Goal: Task Accomplishment & Management: Manage account settings

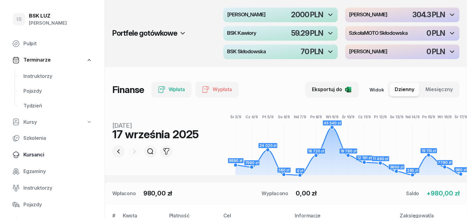
click at [35, 155] on span "Kursanci" at bounding box center [57, 155] width 69 height 8
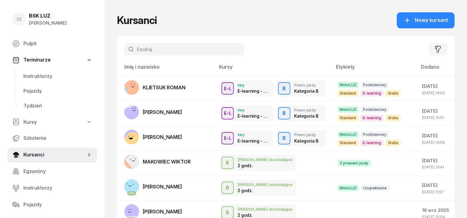
click at [126, 46] on input "text" at bounding box center [184, 49] width 120 height 12
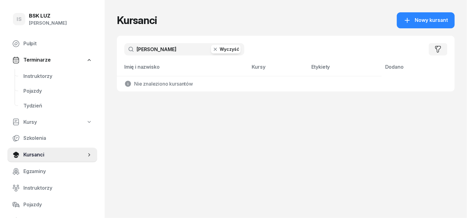
click at [129, 48] on input "[PERSON_NAME]" at bounding box center [184, 49] width 120 height 12
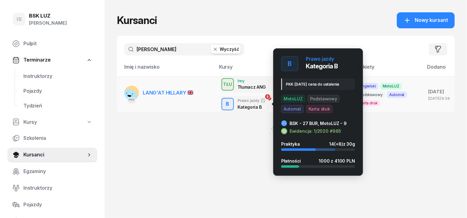
type input "[PERSON_NAME]"
click at [224, 103] on div "B" at bounding box center [228, 104] width 8 height 10
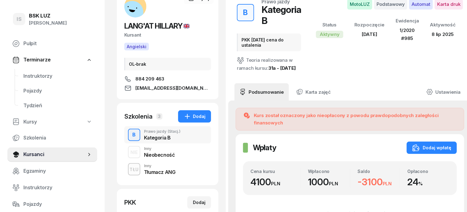
scroll to position [38, 0]
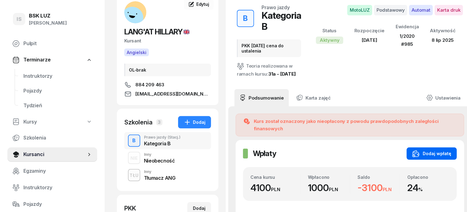
click at [437, 150] on div "Dodaj wpłatę" at bounding box center [432, 153] width 39 height 7
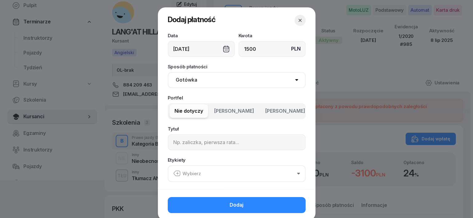
type input "1500"
drag, startPoint x: 188, startPoint y: 77, endPoint x: 186, endPoint y: 80, distance: 3.8
click at [188, 77] on select "Gotówka Karta Przelew Płatności online BLIK" at bounding box center [237, 80] width 138 height 16
select select "transfer"
click at [168, 72] on select "Gotówka Karta Przelew Płatności online BLIK" at bounding box center [237, 80] width 138 height 16
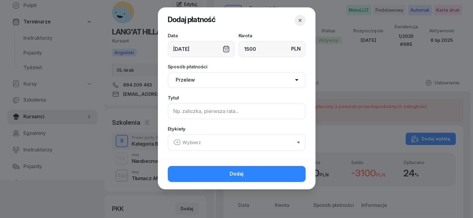
click at [180, 109] on input at bounding box center [237, 111] width 138 height 16
type input "b"
type input "B"
click at [175, 140] on icon "button" at bounding box center [176, 142] width 7 height 7
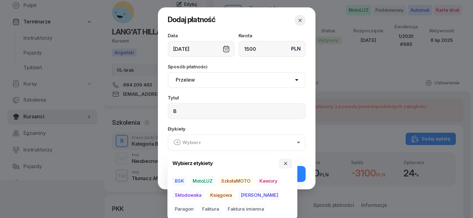
drag, startPoint x: 210, startPoint y: 178, endPoint x: 209, endPoint y: 184, distance: 6.8
click at [210, 179] on span "MotoLUZ" at bounding box center [202, 181] width 25 height 10
click at [222, 191] on span "Księgowa" at bounding box center [221, 195] width 27 height 10
drag, startPoint x: 274, startPoint y: 191, endPoint x: 293, endPoint y: 180, distance: 22.4
click at [196, 204] on span "Paragon" at bounding box center [184, 209] width 24 height 10
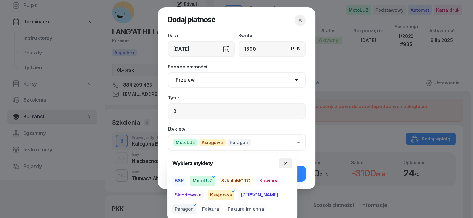
click at [288, 160] on button "button" at bounding box center [286, 163] width 14 height 10
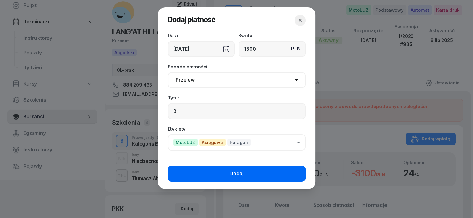
click at [293, 166] on button "Dodaj" at bounding box center [237, 174] width 138 height 16
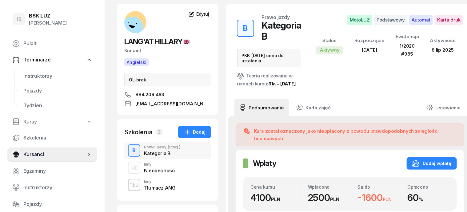
scroll to position [0, 0]
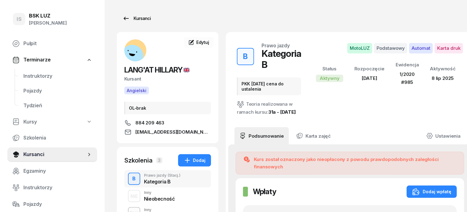
click at [131, 18] on div "Kursanci" at bounding box center [137, 18] width 28 height 7
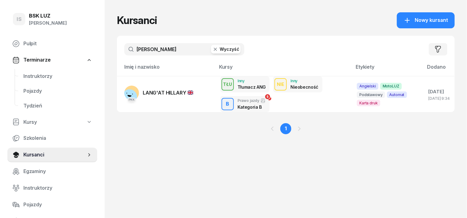
click at [212, 47] on icon "button" at bounding box center [215, 49] width 6 height 6
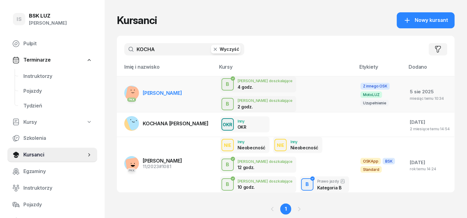
type input "KOCHA"
click at [125, 91] on rect at bounding box center [135, 96] width 21 height 21
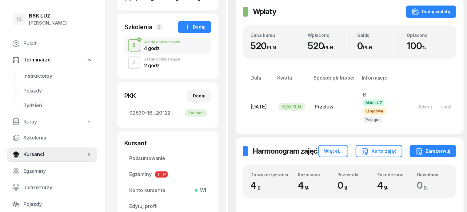
scroll to position [77, 0]
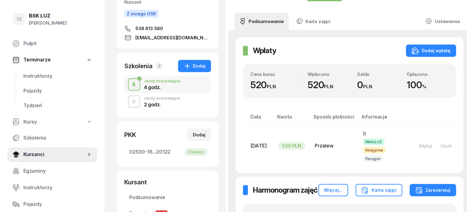
drag, startPoint x: 123, startPoint y: 102, endPoint x: 119, endPoint y: 112, distance: 10.3
click at [130, 106] on div "B" at bounding box center [134, 102] width 8 height 10
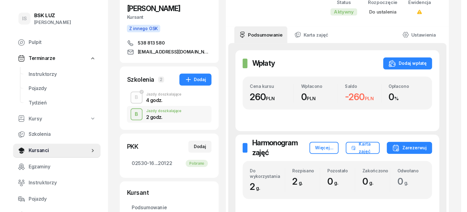
scroll to position [115, 0]
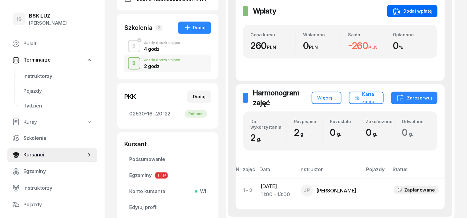
click at [432, 11] on div "Dodaj wpłatę" at bounding box center [412, 10] width 39 height 7
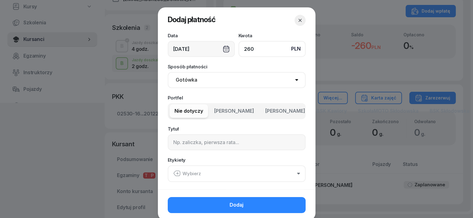
type input "260"
click at [182, 81] on select "Gotówka Karta Przelew Płatności online BLIK" at bounding box center [237, 80] width 138 height 16
select select "transfer"
click at [168, 72] on select "Gotówka Karta Przelew Płatności online BLIK" at bounding box center [237, 80] width 138 height 16
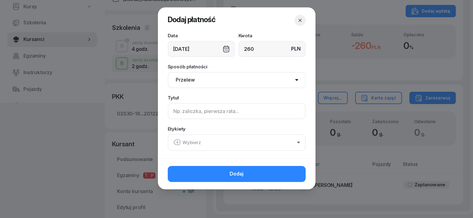
click at [173, 109] on input at bounding box center [237, 111] width 138 height 16
type input "B"
click at [178, 143] on icon "button" at bounding box center [176, 142] width 7 height 7
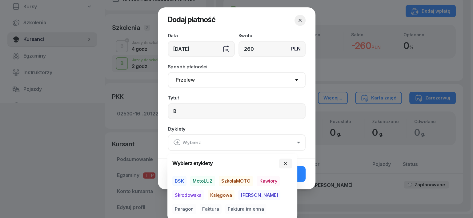
drag, startPoint x: 205, startPoint y: 179, endPoint x: 214, endPoint y: 187, distance: 12.5
click at [207, 183] on span "MotoLUZ" at bounding box center [202, 181] width 25 height 10
drag, startPoint x: 224, startPoint y: 193, endPoint x: 252, endPoint y: 194, distance: 28.3
click at [235, 192] on div "BSK MotoLUZ SzkołaMOTO Kawiory Skłodowska Księgowa [PERSON_NAME] Faktura Faktur…" at bounding box center [232, 194] width 120 height 38
click at [196, 204] on span "Paragon" at bounding box center [184, 209] width 24 height 10
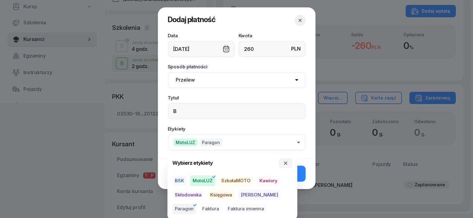
click at [223, 193] on span "Księgowa" at bounding box center [221, 195] width 27 height 10
drag, startPoint x: 286, startPoint y: 161, endPoint x: 289, endPoint y: 170, distance: 9.3
click at [285, 164] on icon "button" at bounding box center [285, 163] width 5 height 5
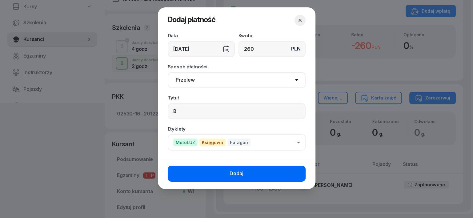
click at [292, 171] on button "Dodaj" at bounding box center [237, 174] width 138 height 16
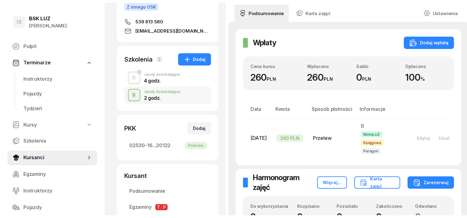
scroll to position [0, 0]
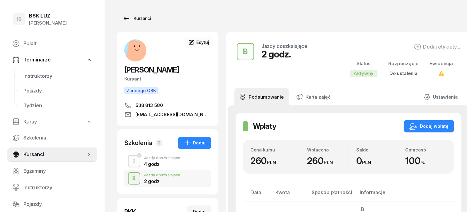
click at [135, 18] on div "Kursanci" at bounding box center [137, 18] width 28 height 7
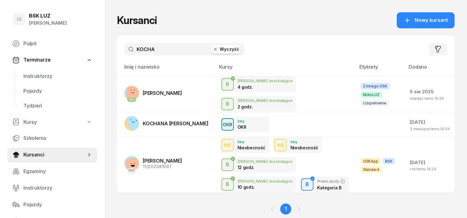
click at [212, 47] on icon "button" at bounding box center [215, 49] width 6 height 6
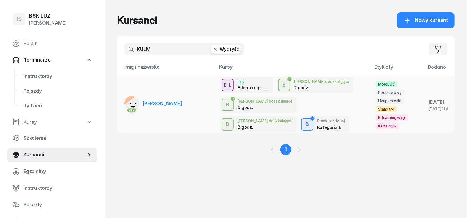
type input "KULM"
click at [122, 102] on rect at bounding box center [134, 108] width 25 height 25
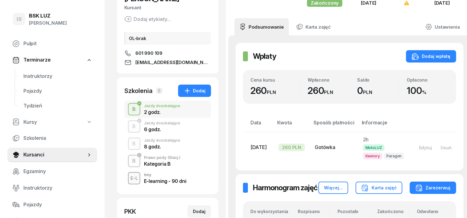
scroll to position [77, 0]
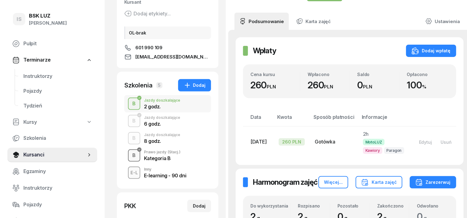
click at [130, 158] on div "B" at bounding box center [134, 155] width 8 height 10
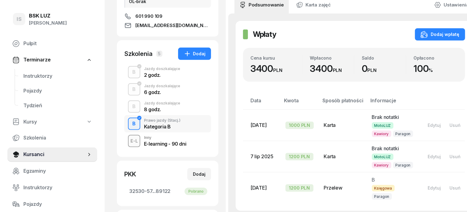
scroll to position [154, 0]
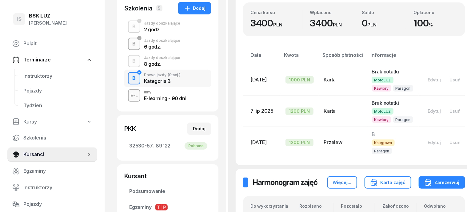
click at [130, 45] on div "B" at bounding box center [134, 44] width 8 height 10
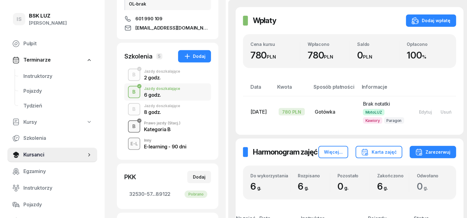
scroll to position [77, 0]
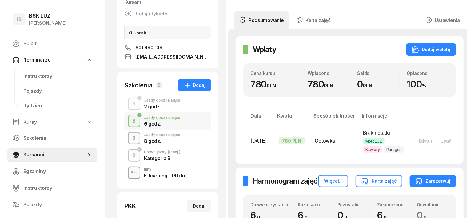
click at [130, 138] on div "B" at bounding box center [134, 138] width 8 height 10
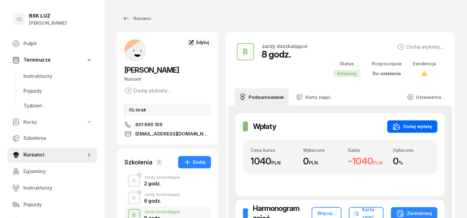
click at [429, 128] on div "Dodaj wpłatę" at bounding box center [412, 126] width 39 height 7
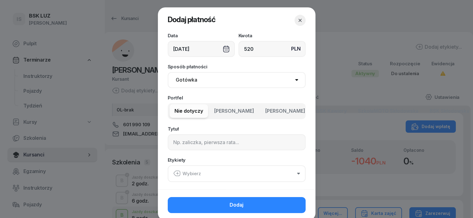
type input "520"
click at [179, 82] on select "Gotówka Karta Przelew Płatności online BLIK" at bounding box center [237, 80] width 138 height 16
select select "transfer"
click at [168, 72] on select "Gotówka Karta Przelew Płatności online BLIK" at bounding box center [237, 80] width 138 height 16
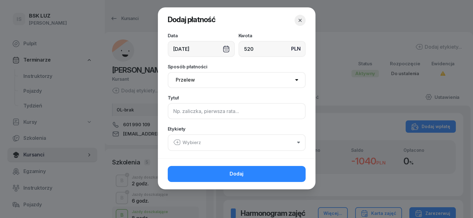
click at [175, 114] on input at bounding box center [237, 111] width 138 height 16
type input "B"
click at [181, 140] on div "Wybierz" at bounding box center [187, 143] width 28 height 8
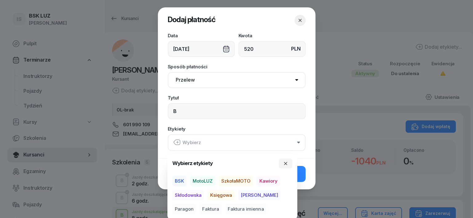
click at [209, 180] on span "MotoLUZ" at bounding box center [202, 181] width 25 height 10
click at [226, 195] on span "Księgowa" at bounding box center [221, 195] width 27 height 10
click at [196, 204] on span "Paragon" at bounding box center [184, 209] width 24 height 10
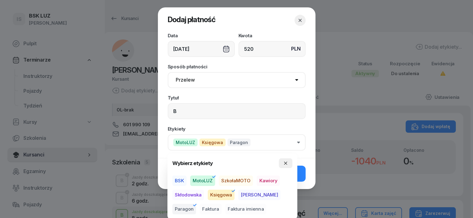
drag, startPoint x: 287, startPoint y: 163, endPoint x: 288, endPoint y: 167, distance: 4.9
click at [287, 164] on icon "button" at bounding box center [285, 163] width 5 height 5
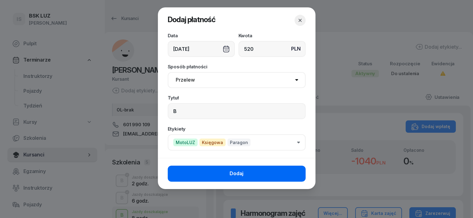
click at [294, 175] on button "Dodaj" at bounding box center [237, 174] width 138 height 16
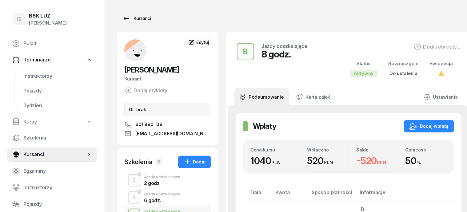
click at [129, 18] on div "Kursanci" at bounding box center [137, 18] width 28 height 7
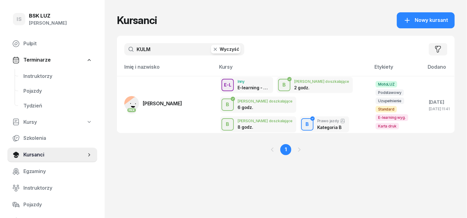
click at [212, 49] on icon "button" at bounding box center [215, 49] width 6 height 6
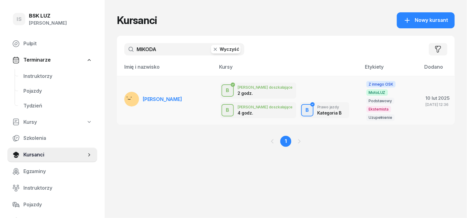
type input "MIKODA"
click at [120, 91] on rect at bounding box center [131, 99] width 23 height 23
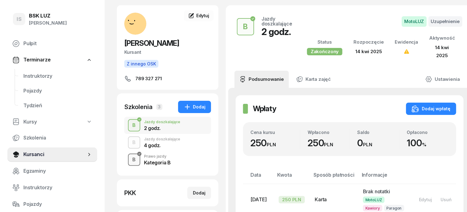
scroll to position [38, 0]
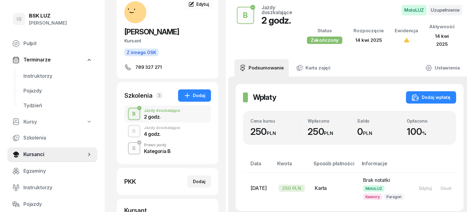
drag, startPoint x: 125, startPoint y: 129, endPoint x: 123, endPoint y: 131, distance: 3.3
click at [130, 129] on div "B" at bounding box center [134, 131] width 8 height 10
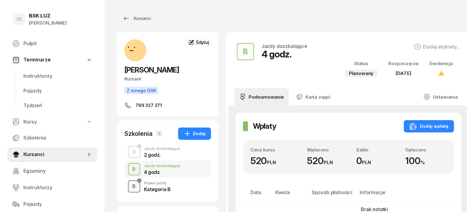
click at [130, 189] on div "B" at bounding box center [134, 187] width 8 height 10
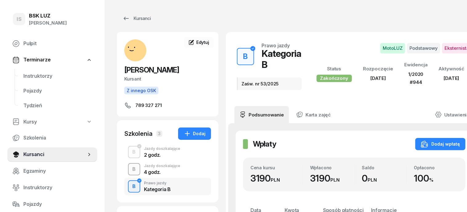
click at [129, 168] on div "button" at bounding box center [134, 169] width 11 height 11
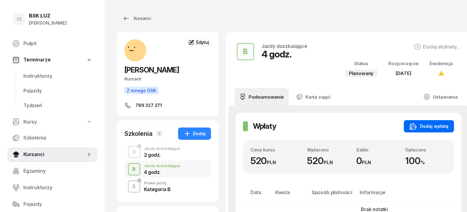
click at [441, 125] on div "Dodaj wpłatę" at bounding box center [429, 126] width 39 height 7
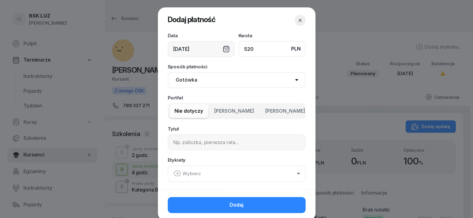
type input "520"
click at [185, 79] on select "Gotówka Karta Przelew Płatności online BLIK" at bounding box center [237, 80] width 138 height 16
select select "transfer"
click at [168, 72] on select "Gotówka Karta Przelew Płatności online BLIK" at bounding box center [237, 80] width 138 height 16
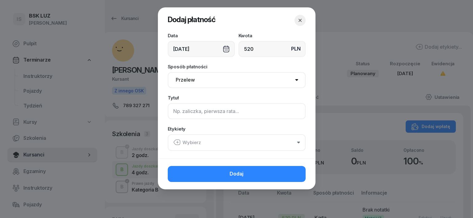
click at [175, 111] on input at bounding box center [237, 111] width 138 height 16
type input "B"
click at [181, 140] on div "Wybierz" at bounding box center [187, 143] width 28 height 8
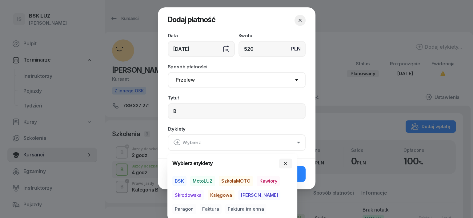
click at [208, 179] on span "MotoLUZ" at bounding box center [202, 181] width 25 height 10
drag, startPoint x: 224, startPoint y: 194, endPoint x: 254, endPoint y: 195, distance: 30.2
click at [232, 196] on span "Księgowa" at bounding box center [221, 195] width 27 height 10
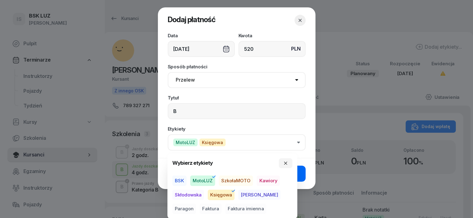
drag, startPoint x: 274, startPoint y: 192, endPoint x: 303, endPoint y: 180, distance: 31.3
click at [283, 189] on div "BSK MotoLUZ SzkołaMOTO Kawiory Skłodowska Księgowa [PERSON_NAME] Faktura Faktur…" at bounding box center [232, 194] width 120 height 38
click at [196, 204] on span "Paragon" at bounding box center [184, 209] width 24 height 10
drag, startPoint x: 284, startPoint y: 162, endPoint x: 285, endPoint y: 166, distance: 4.1
click at [284, 163] on icon "button" at bounding box center [285, 163] width 5 height 5
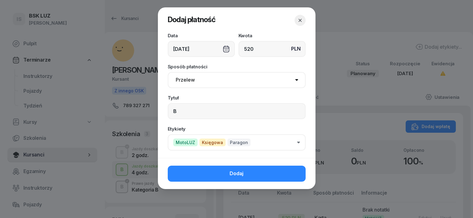
drag, startPoint x: 288, startPoint y: 168, endPoint x: 286, endPoint y: 171, distance: 3.7
click at [289, 168] on button "Dodaj" at bounding box center [237, 174] width 138 height 16
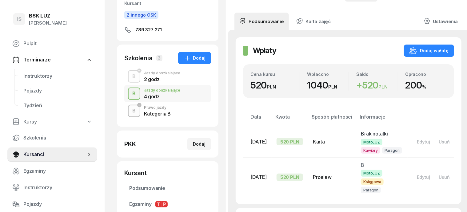
scroll to position [77, 0]
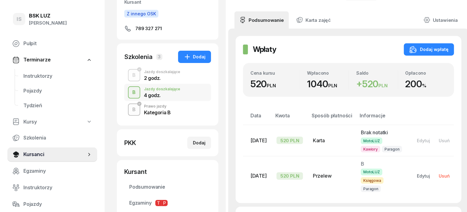
click at [443, 177] on div "Usuń" at bounding box center [444, 176] width 11 height 5
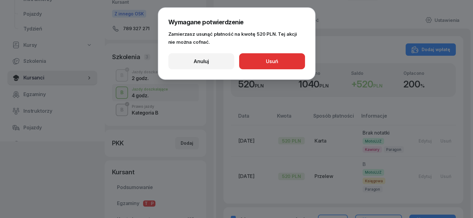
click at [284, 65] on button "Usuń" at bounding box center [272, 61] width 66 height 16
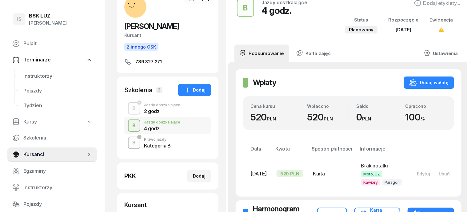
scroll to position [0, 0]
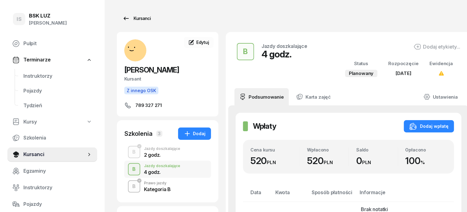
click at [130, 18] on div "Kursanci" at bounding box center [137, 18] width 28 height 7
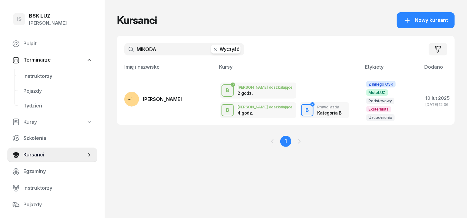
drag, startPoint x: 202, startPoint y: 49, endPoint x: 199, endPoint y: 52, distance: 4.1
click at [211, 51] on button "Wyczyść" at bounding box center [226, 49] width 30 height 9
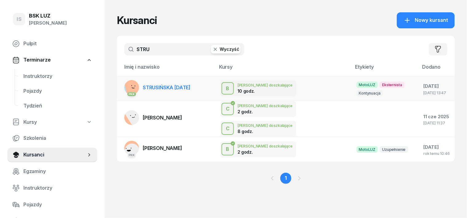
type input "STRU"
click at [124, 84] on rect at bounding box center [134, 88] width 20 height 20
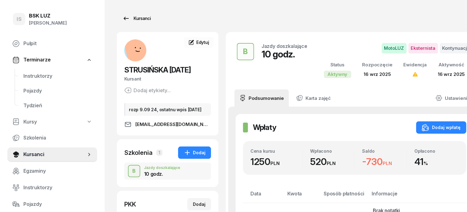
click at [134, 18] on div "Kursanci" at bounding box center [137, 18] width 28 height 7
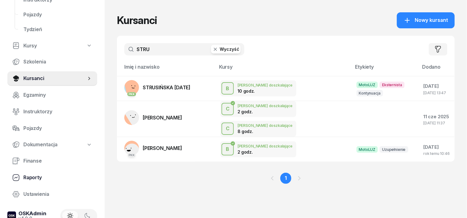
scroll to position [77, 0]
click at [17, 159] on icon at bounding box center [15, 160] width 7 height 7
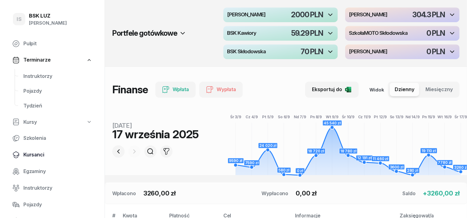
click at [42, 153] on span "Kursanci" at bounding box center [57, 155] width 69 height 8
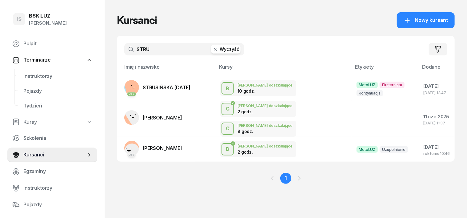
click at [212, 47] on icon "button" at bounding box center [215, 49] width 6 height 6
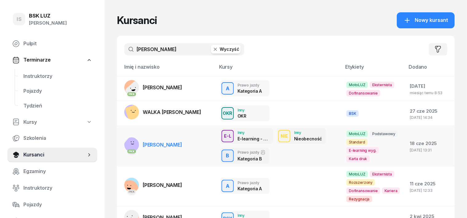
type input "[PERSON_NAME]"
click at [121, 140] on rect at bounding box center [132, 146] width 23 height 23
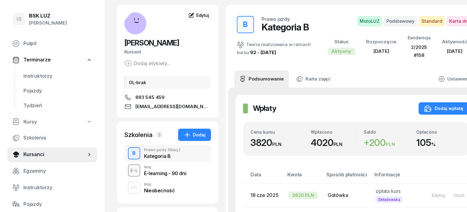
scroll to position [38, 0]
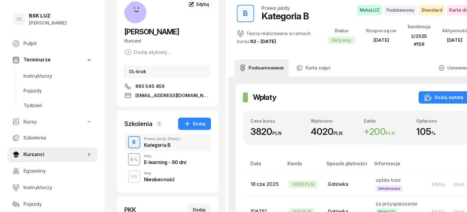
click at [128, 178] on div "NIE" at bounding box center [134, 177] width 12 height 8
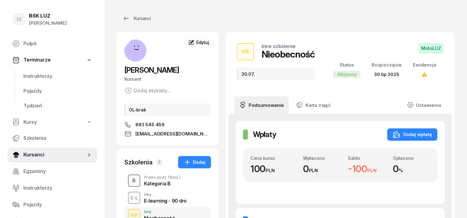
click at [130, 178] on div "B" at bounding box center [134, 180] width 8 height 10
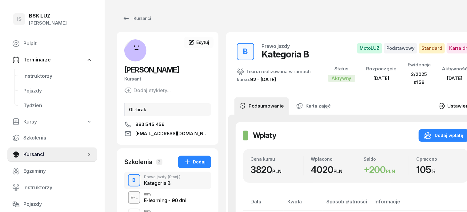
click at [439, 105] on icon at bounding box center [442, 106] width 7 height 7
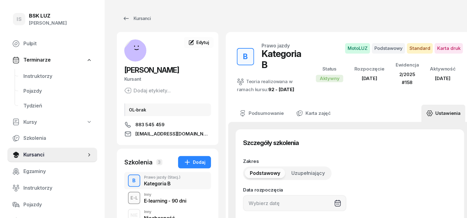
type input "[DATE]"
type input "12550"
type input "65180"
type input "91823"
type input "79122"
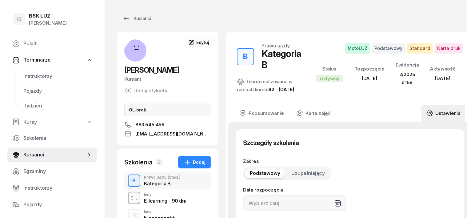
type input "2/2025"
type input "158"
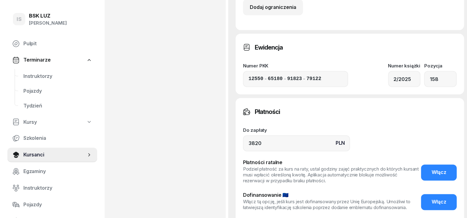
scroll to position [462, 0]
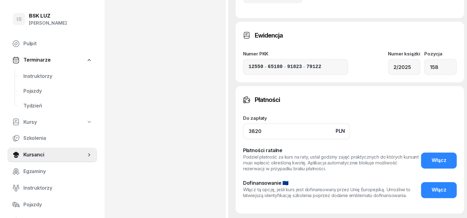
click at [243, 123] on input "3820" at bounding box center [296, 131] width 107 height 16
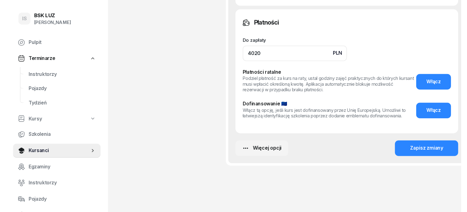
scroll to position [539, 0]
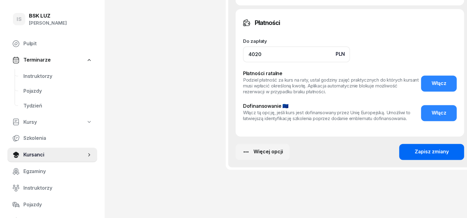
type input "4020"
click at [408, 145] on button "Zapisz zmiany" at bounding box center [432, 152] width 65 height 16
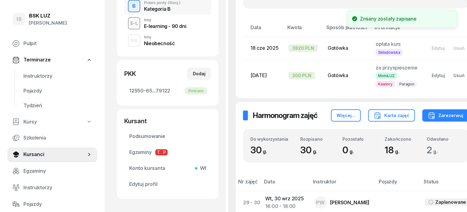
scroll to position [115, 0]
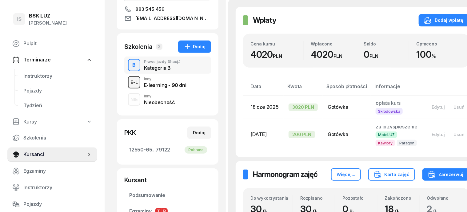
click at [128, 83] on div "E-L" at bounding box center [134, 83] width 12 height 8
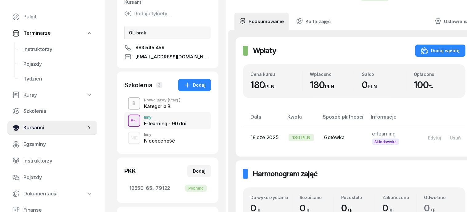
scroll to position [38, 0]
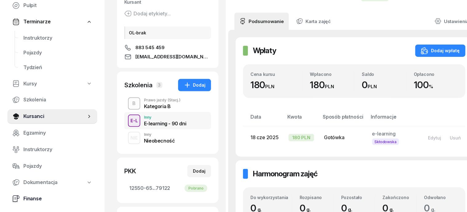
drag, startPoint x: 26, startPoint y: 199, endPoint x: 29, endPoint y: 199, distance: 3.4
click at [26, 199] on span "Finanse" at bounding box center [57, 199] width 69 height 8
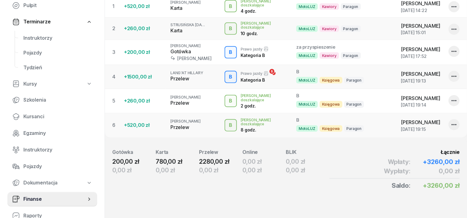
scroll to position [232, 0]
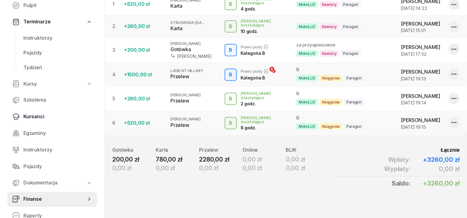
click at [31, 115] on span "Kursanci" at bounding box center [57, 117] width 69 height 8
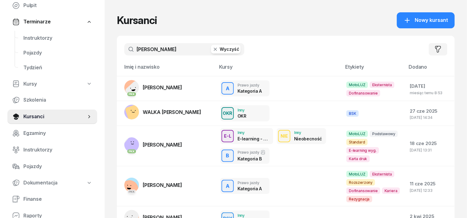
click at [212, 49] on icon "button" at bounding box center [215, 49] width 6 height 6
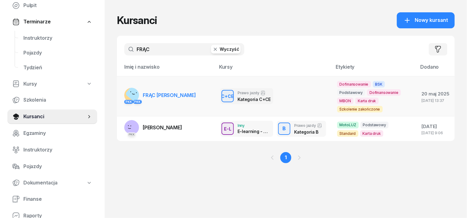
type input "FRĄC"
click at [125, 95] on rect at bounding box center [135, 93] width 21 height 21
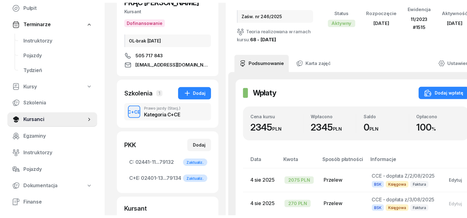
scroll to position [77, 0]
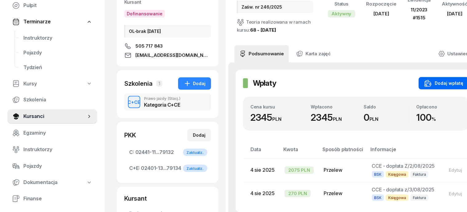
click at [459, 80] on div "Dodaj wpłatę" at bounding box center [444, 83] width 39 height 7
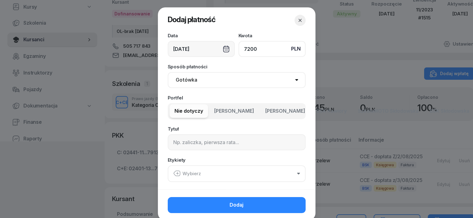
type input "7200"
click at [179, 78] on select "Gotówka Karta Przelew Płatności online BLIK" at bounding box center [237, 80] width 138 height 16
select select "transfer"
click at [168, 72] on select "Gotówka Karta Przelew Płatności online BLIK" at bounding box center [237, 80] width 138 height 16
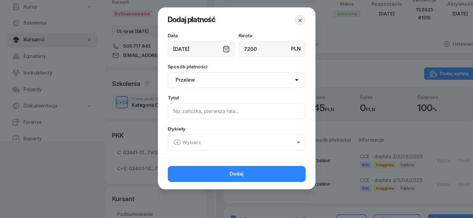
click at [172, 108] on input at bounding box center [237, 111] width 138 height 16
click at [226, 113] on input "CCE - MARR ZK/1/08/25 S" at bounding box center [237, 111] width 138 height 16
type input "CCE - MARR ZK/1/08/2025 S"
click at [179, 142] on icon "button" at bounding box center [176, 142] width 7 height 7
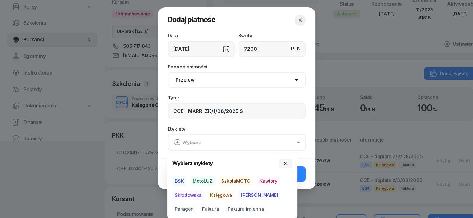
click at [180, 179] on span "BSK" at bounding box center [179, 181] width 14 height 10
click at [227, 194] on span "Księgowa" at bounding box center [221, 195] width 27 height 10
click at [200, 210] on span "Faktura" at bounding box center [211, 209] width 22 height 10
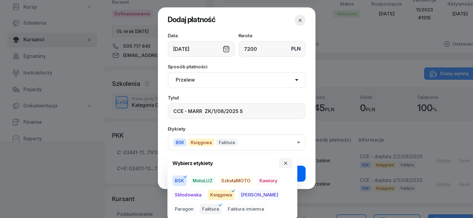
drag, startPoint x: 282, startPoint y: 161, endPoint x: 291, endPoint y: 175, distance: 16.1
click at [283, 162] on button "button" at bounding box center [286, 163] width 14 height 10
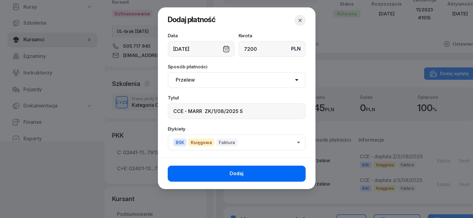
click at [291, 177] on button "Dodaj" at bounding box center [237, 174] width 138 height 16
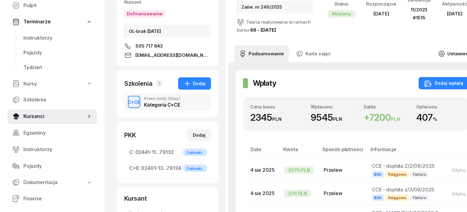
click at [445, 50] on icon at bounding box center [442, 53] width 7 height 7
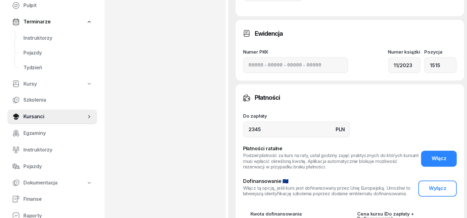
scroll to position [500, 0]
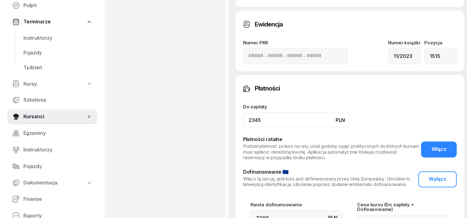
click at [250, 122] on input "2345" at bounding box center [296, 120] width 107 height 16
type input "234"
type input "7434"
type input "23"
type input "7223"
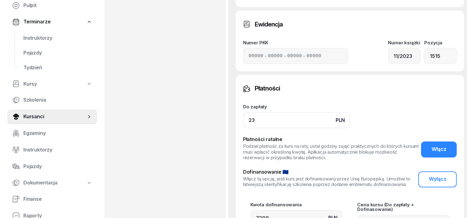
type input "2"
type input "7202"
type input "7200"
type input "9"
type input "7209"
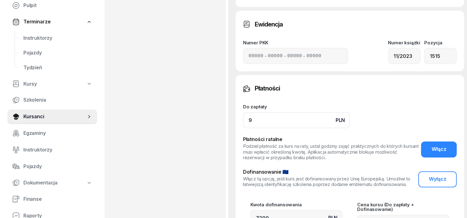
type input "95"
type input "7295"
type input "954"
type input "8154"
type input "9545"
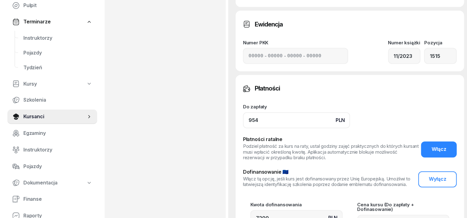
type input "16745"
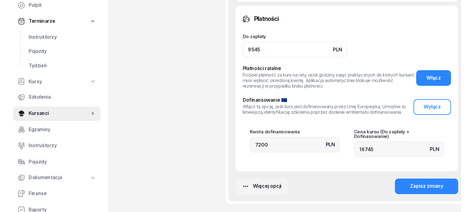
scroll to position [616, 0]
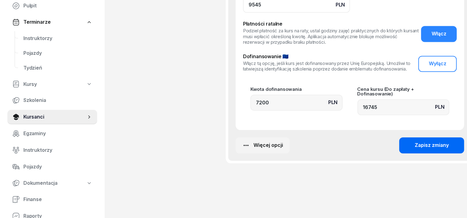
type input "9545"
click at [416, 141] on div "Zapisz zmiany" at bounding box center [432, 145] width 34 height 8
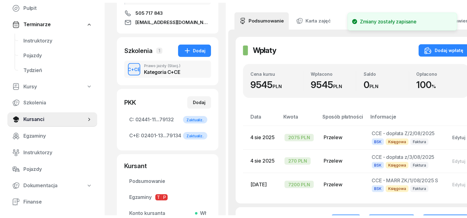
scroll to position [0, 0]
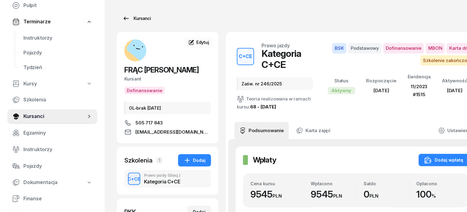
click at [131, 20] on div "Kursanci" at bounding box center [137, 18] width 28 height 7
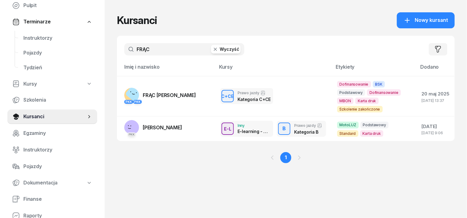
click at [212, 50] on icon "button" at bounding box center [215, 49] width 6 height 6
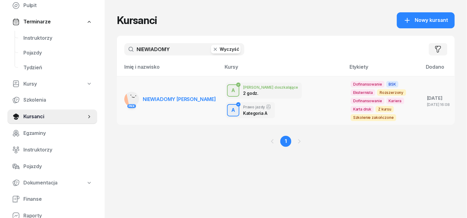
type input "NIEWIADOMY"
click at [126, 91] on rect at bounding box center [135, 98] width 18 height 18
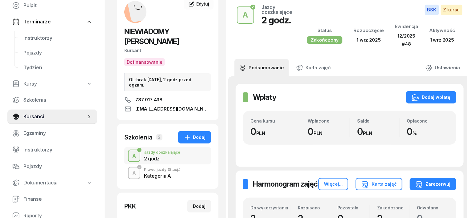
scroll to position [38, 0]
click at [130, 168] on div "A" at bounding box center [134, 173] width 9 height 10
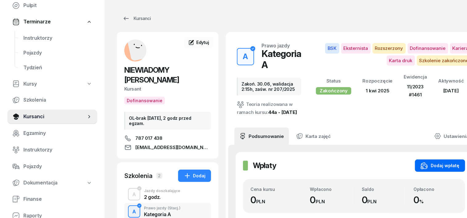
click at [426, 169] on div "Dodaj wpłatę" at bounding box center [440, 165] width 39 height 7
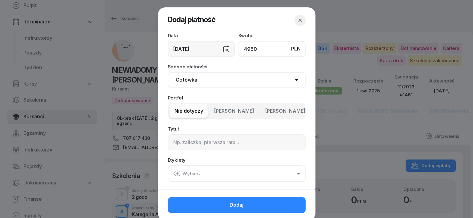
type input "4950"
drag, startPoint x: 173, startPoint y: 80, endPoint x: 171, endPoint y: 87, distance: 7.2
click at [173, 82] on select "Gotówka Karta Przelew Płatności online BLIK" at bounding box center [237, 80] width 138 height 16
select select "transfer"
click at [168, 72] on select "Gotówka Karta Przelew Płatności online BLIK" at bounding box center [237, 80] width 138 height 16
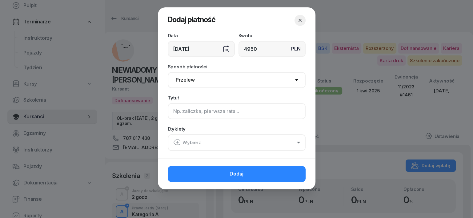
drag, startPoint x: 179, startPoint y: 114, endPoint x: 174, endPoint y: 119, distance: 7.5
click at [178, 115] on input at bounding box center [237, 111] width 138 height 16
type input "A PLUXEE F/4/09/2025 S"
drag, startPoint x: 177, startPoint y: 141, endPoint x: 178, endPoint y: 145, distance: 4.1
click at [177, 143] on icon "button" at bounding box center [176, 142] width 7 height 7
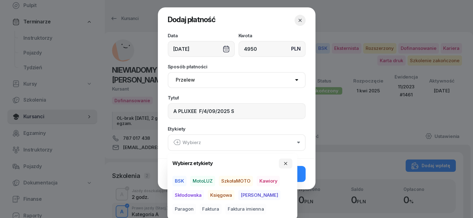
click at [178, 179] on span "BSK" at bounding box center [179, 181] width 14 height 10
click at [220, 195] on span "Księgowa" at bounding box center [221, 195] width 27 height 10
click at [200, 210] on span "Faktura" at bounding box center [211, 209] width 22 height 10
click at [286, 162] on icon "button" at bounding box center [285, 163] width 5 height 5
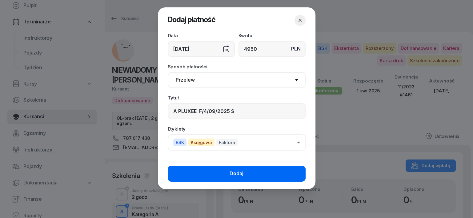
click at [275, 168] on button "Dodaj" at bounding box center [237, 174] width 138 height 16
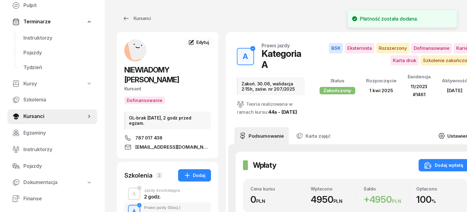
click at [443, 135] on icon at bounding box center [442, 136] width 2 height 2
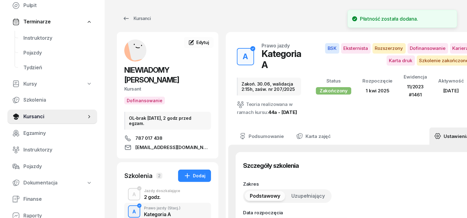
type input "[DATE]"
type input "Zakoń. 30.06, walidacja 2:15h, zaśw. nr 207/2025"
type input "28"
type input "11/2023"
type input "1461"
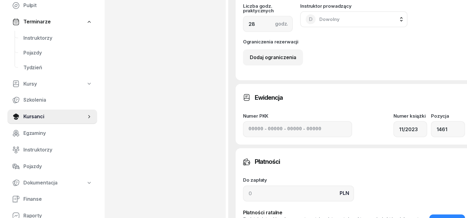
scroll to position [462, 0]
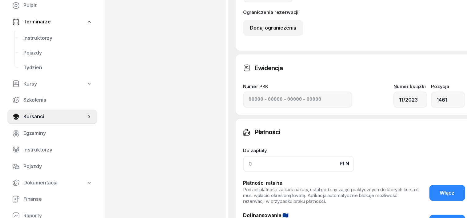
click at [243, 172] on input at bounding box center [298, 164] width 111 height 16
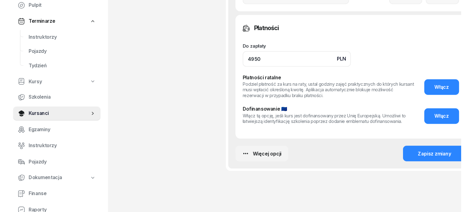
scroll to position [577, 0]
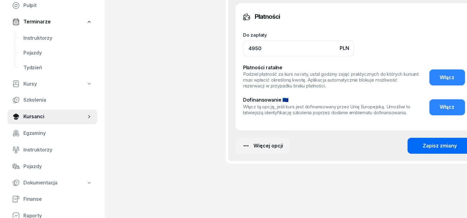
type input "4950"
click at [423, 150] on div "Zapisz zmiany" at bounding box center [440, 146] width 34 height 8
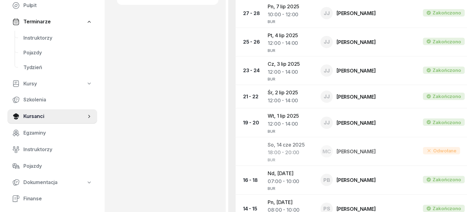
scroll to position [346, 0]
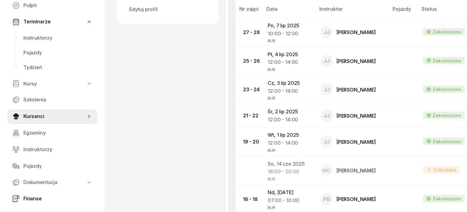
click at [37, 197] on span "Finanse" at bounding box center [57, 199] width 69 height 8
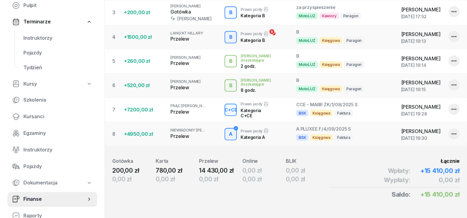
scroll to position [280, 0]
